Goal: Task Accomplishment & Management: Complete application form

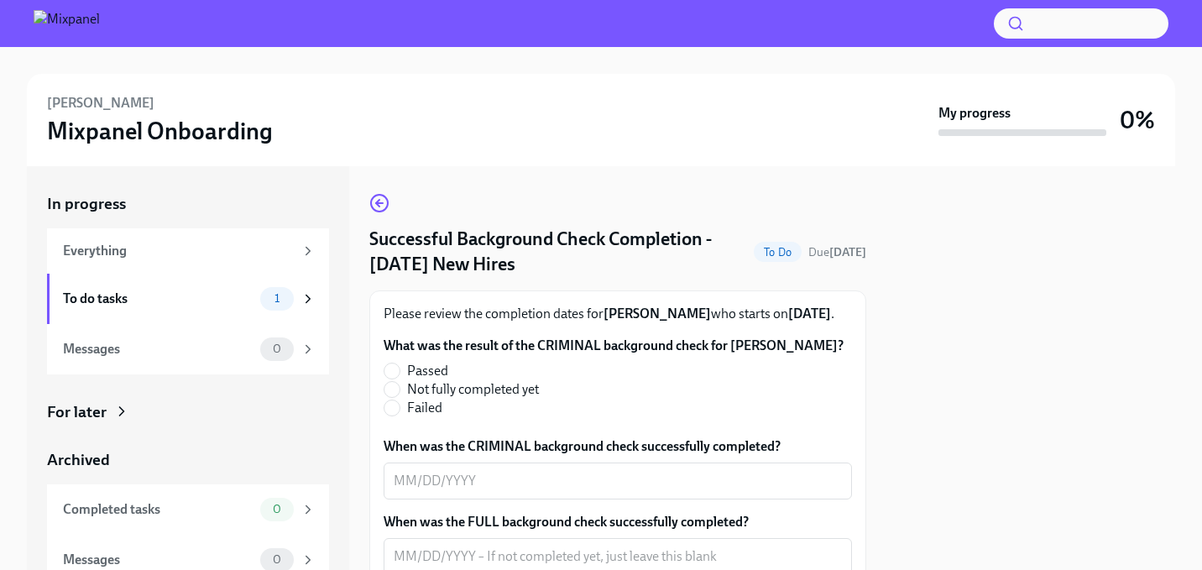
click at [402, 380] on label "Passed" at bounding box center [607, 371] width 447 height 18
click at [400, 379] on input "Passed" at bounding box center [392, 371] width 15 height 15
radio input "true"
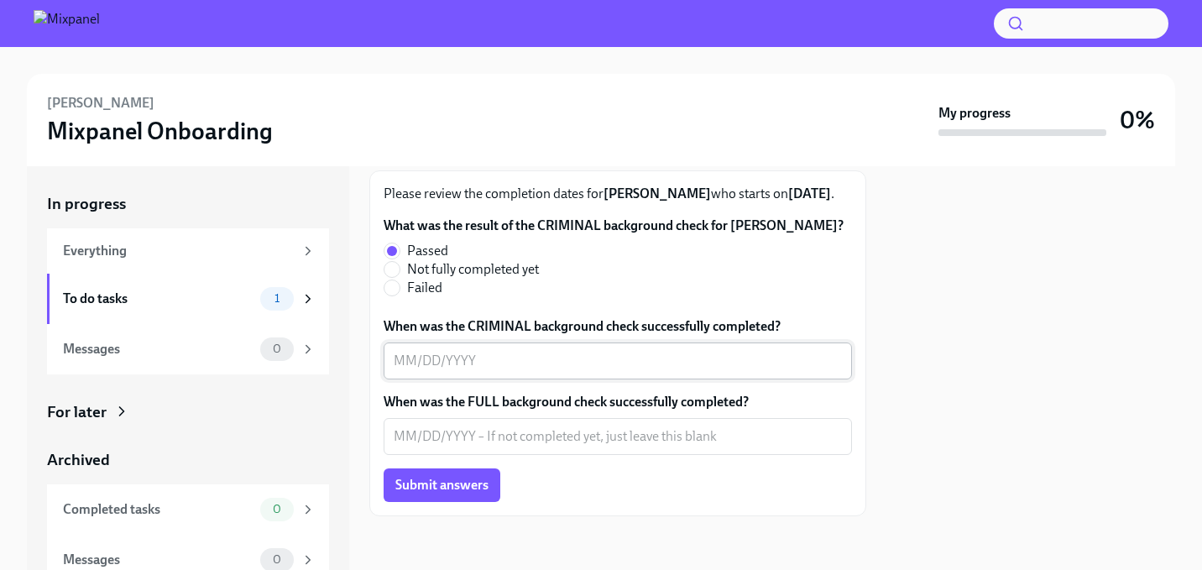
click at [411, 359] on textarea "When was the CRIMINAL background check successfully completed?" at bounding box center [618, 361] width 448 height 20
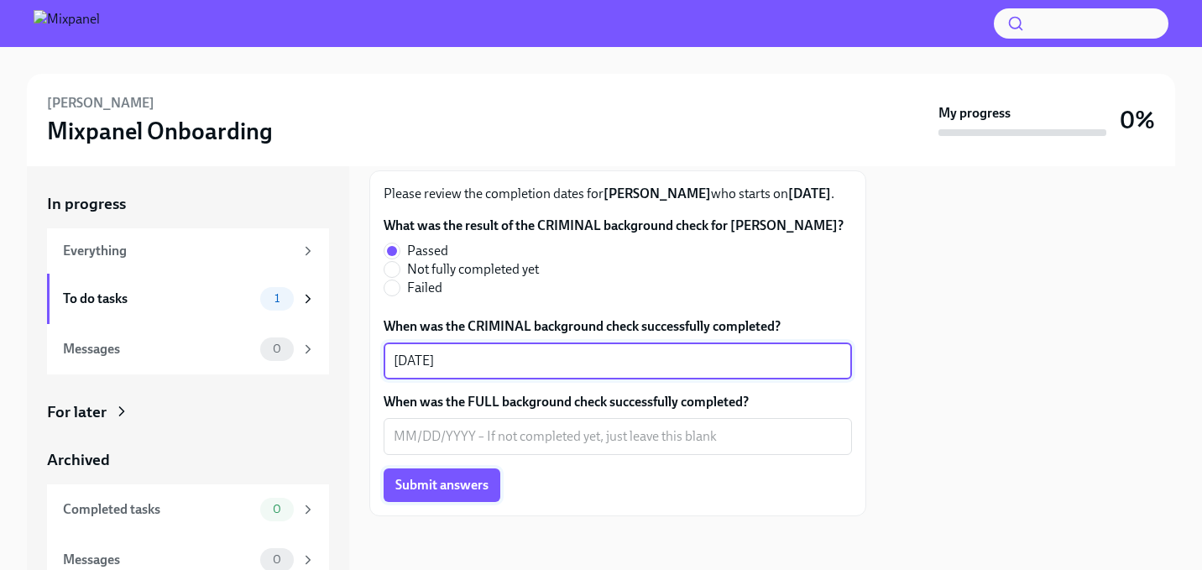
type textarea "[DATE]"
click at [463, 483] on span "Submit answers" at bounding box center [441, 485] width 93 height 17
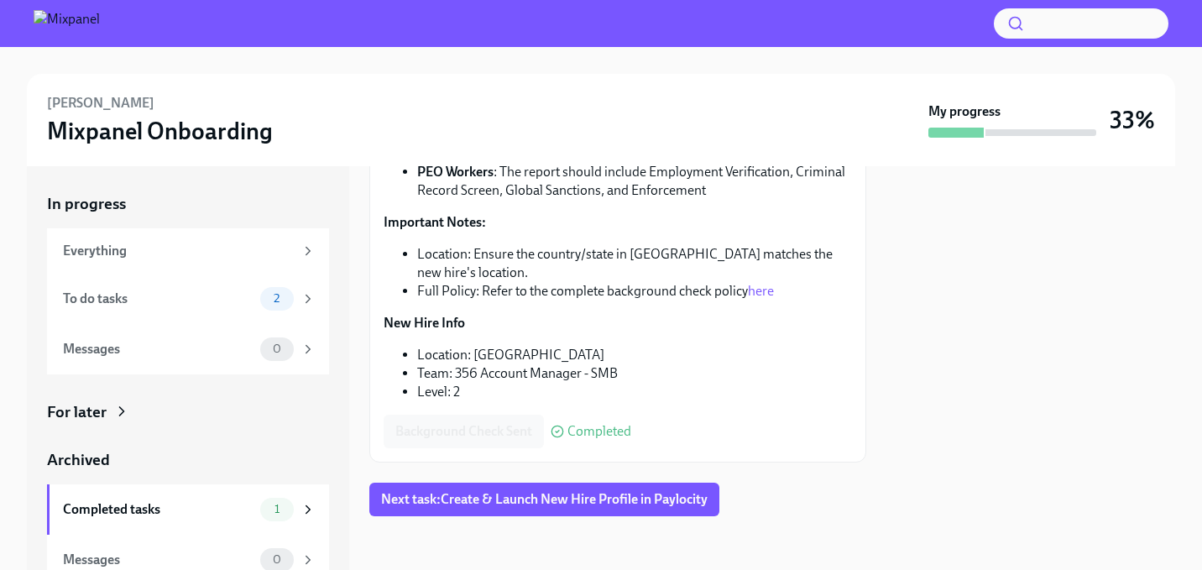
scroll to position [290, 0]
click at [511, 500] on span "Next task : Create & Launch New Hire Profile in Paylocity" at bounding box center [544, 500] width 327 height 17
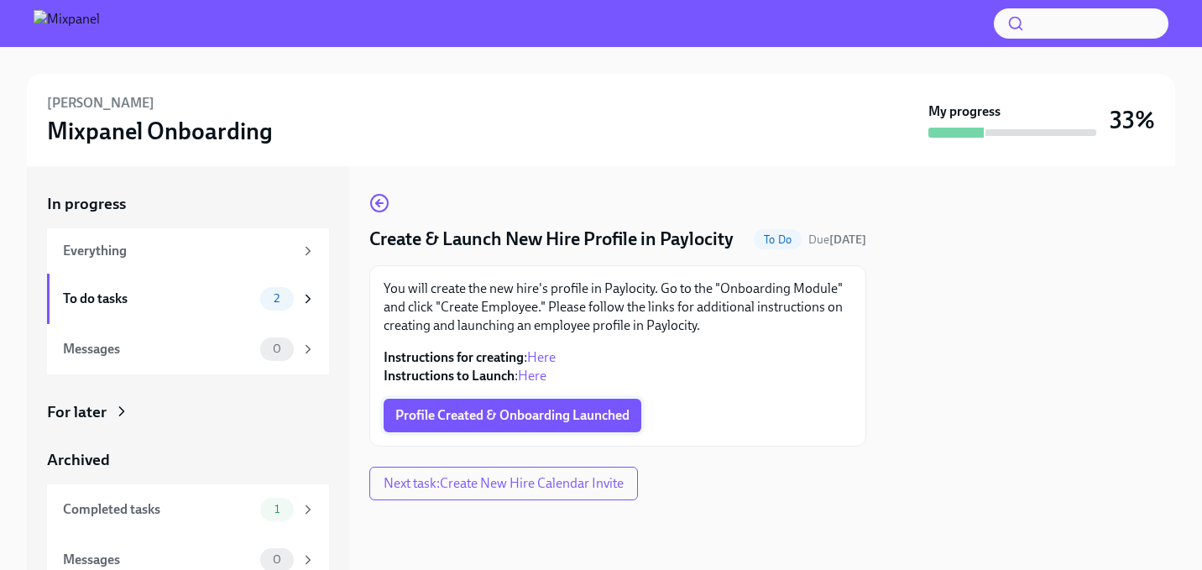
click at [536, 408] on span "Profile Created & Onboarding Launched" at bounding box center [512, 415] width 234 height 17
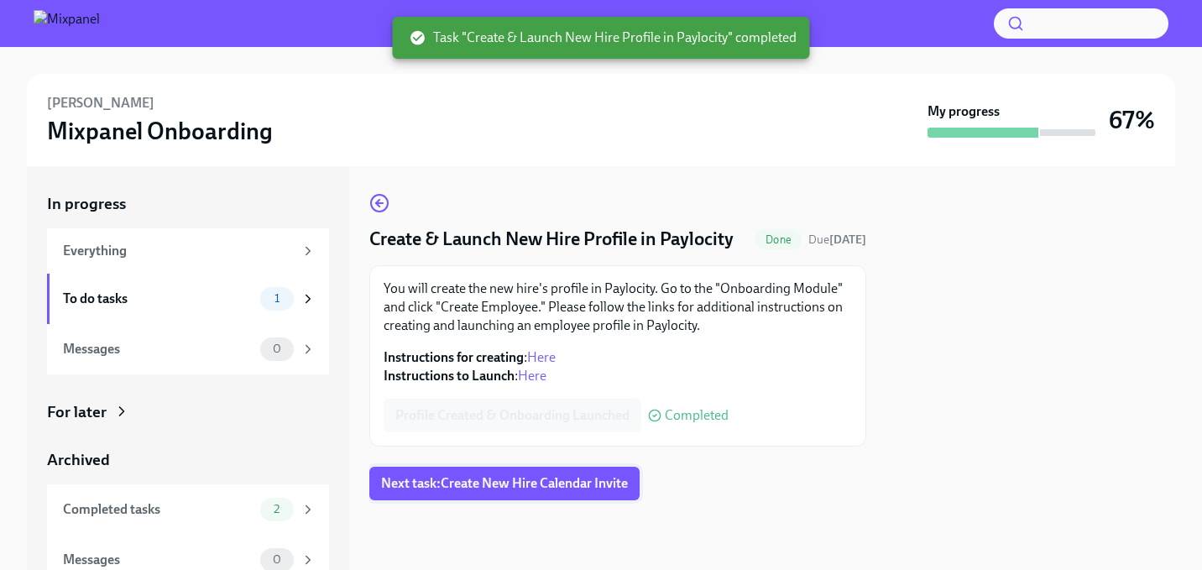
click at [501, 498] on button "Next task : Create New Hire Calendar Invite" at bounding box center [504, 484] width 270 height 34
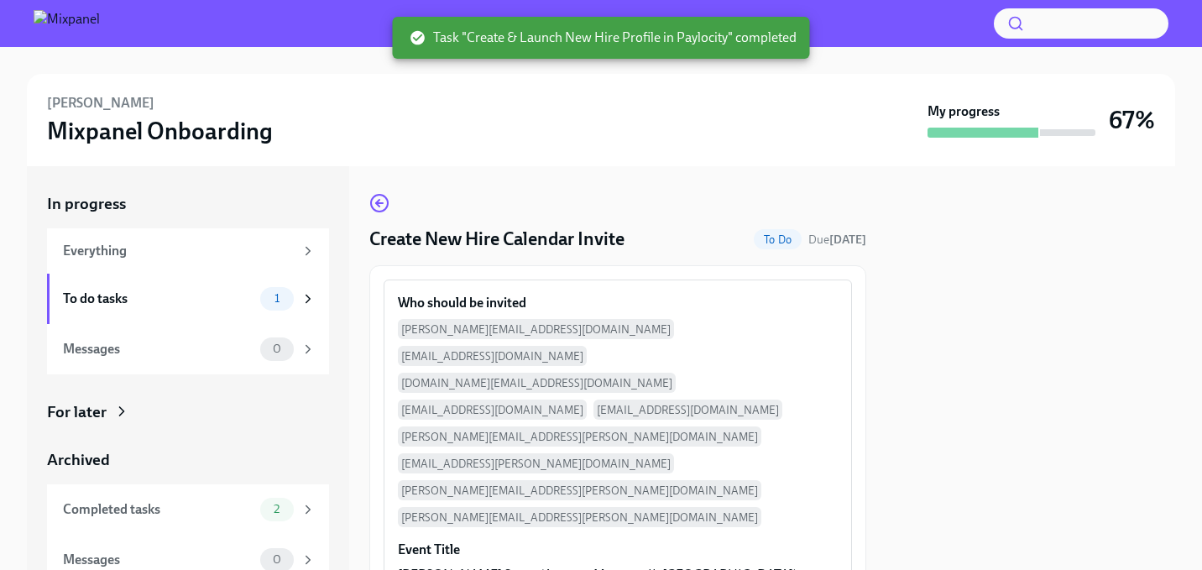
scroll to position [173, 0]
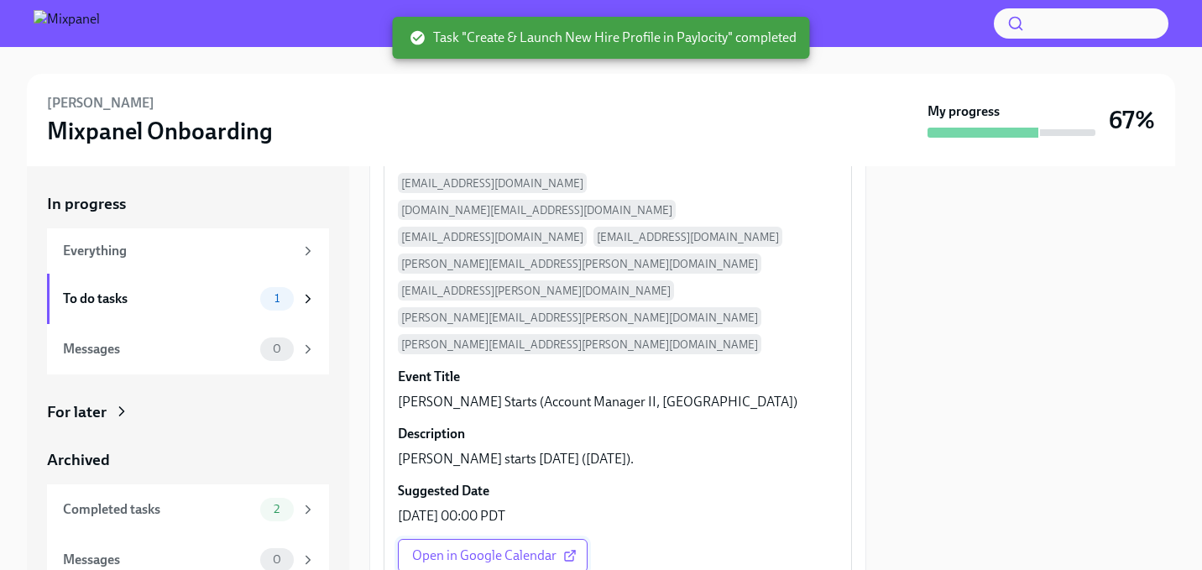
click at [505, 547] on span "Open in Google Calendar" at bounding box center [492, 555] width 161 height 17
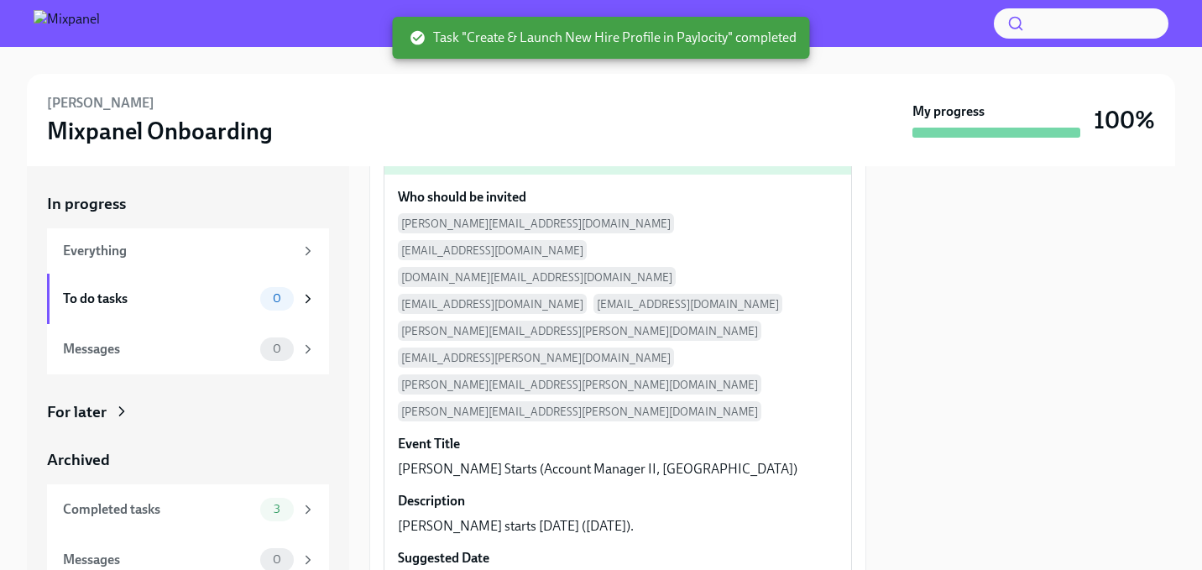
scroll to position [240, 0]
